Goal: Task Accomplishment & Management: Use online tool/utility

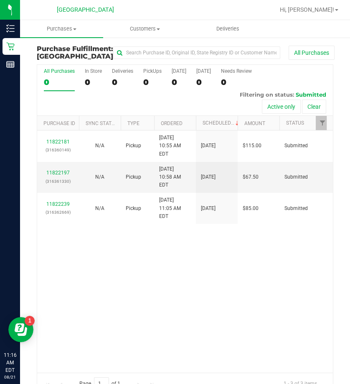
scroll to position [26, 0]
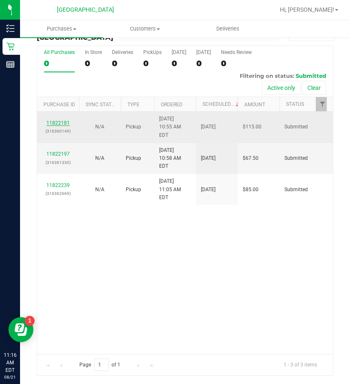
click at [56, 121] on link "11822181" at bounding box center [57, 123] width 23 height 6
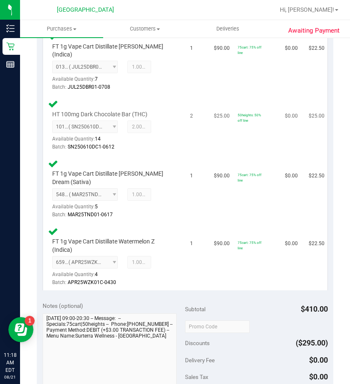
scroll to position [486, 0]
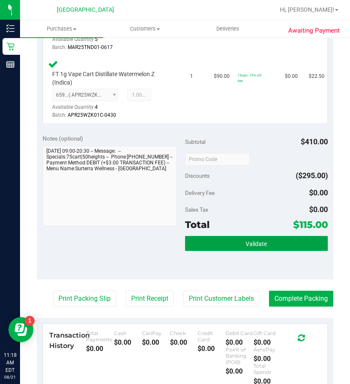
click at [264, 245] on button "Validate" at bounding box center [256, 243] width 143 height 15
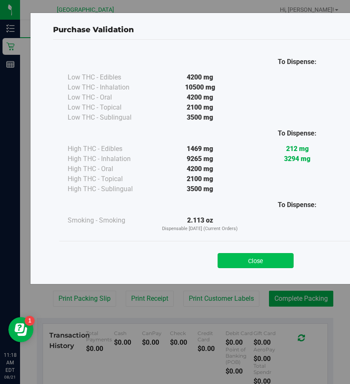
click at [259, 253] on button "Close" at bounding box center [256, 260] width 76 height 15
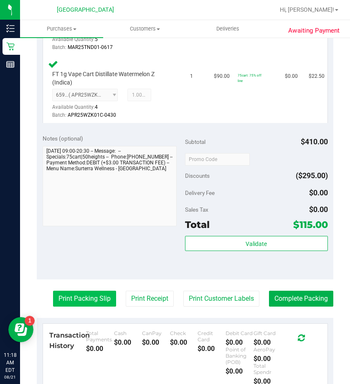
click at [116, 296] on button "Print Packing Slip" at bounding box center [84, 299] width 63 height 16
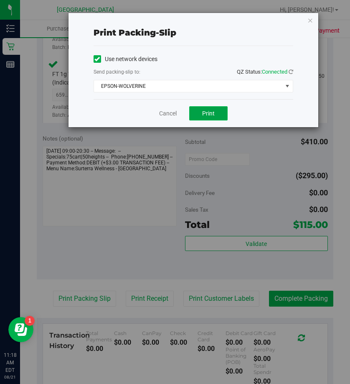
click at [197, 116] on button "Print" at bounding box center [208, 113] width 38 height 14
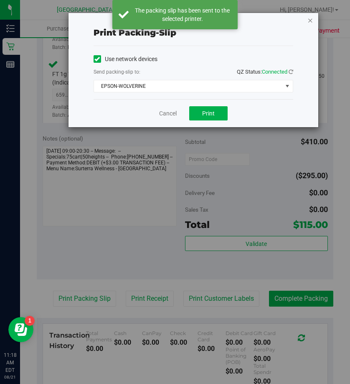
click at [311, 21] on icon "button" at bounding box center [311, 20] width 6 height 10
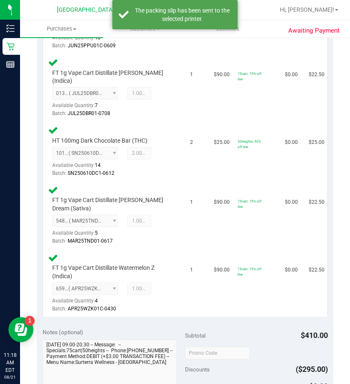
scroll to position [502, 0]
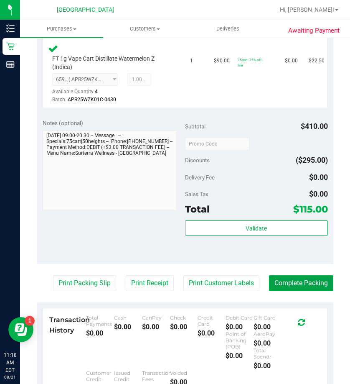
click at [270, 291] on button "Complete Packing" at bounding box center [301, 283] width 64 height 16
